Goal: Task Accomplishment & Management: Manage account settings

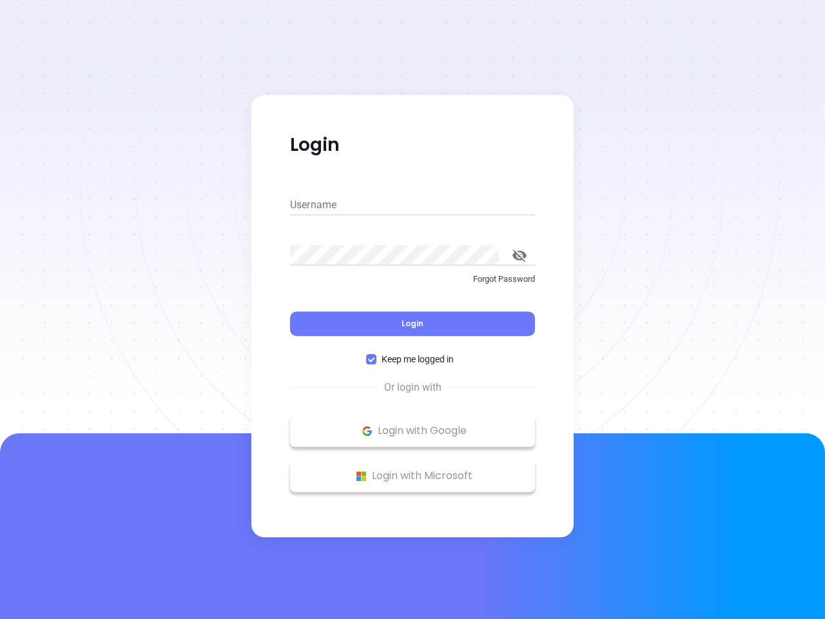
click at [412, 309] on div "Login" at bounding box center [412, 316] width 245 height 40
click at [412, 205] on input "Username" at bounding box center [412, 205] width 245 height 21
click at [519, 255] on icon "toggle password visibility" at bounding box center [519, 255] width 14 height 12
click at [412, 323] on span "Login" at bounding box center [412, 323] width 22 height 11
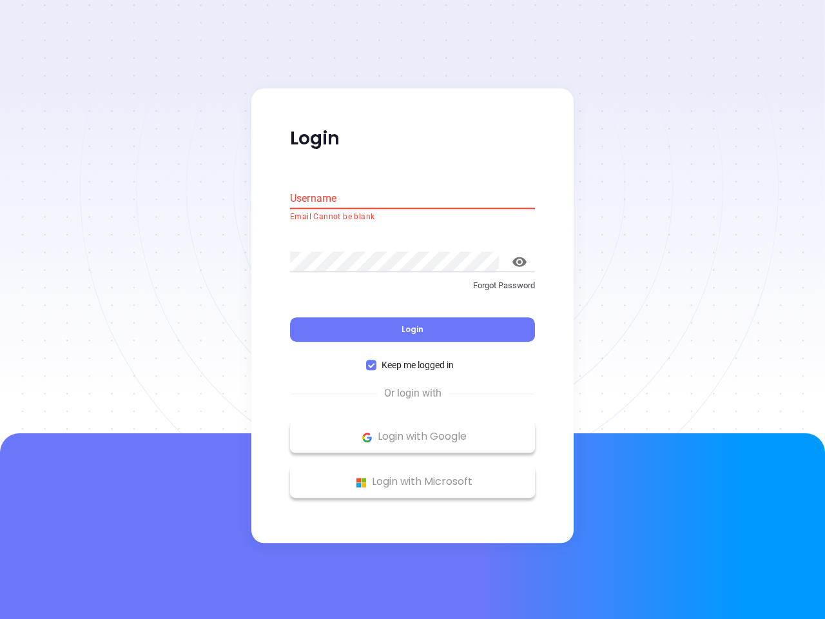
click at [412, 359] on span "Keep me logged in" at bounding box center [417, 365] width 82 height 14
click at [376, 360] on input "Keep me logged in" at bounding box center [371, 365] width 10 height 10
checkbox input "false"
click at [412, 430] on p "Login with Google" at bounding box center [412, 436] width 232 height 19
click at [412, 476] on p "Login with Microsoft" at bounding box center [412, 481] width 232 height 19
